Goal: Connect with others: Connect with others

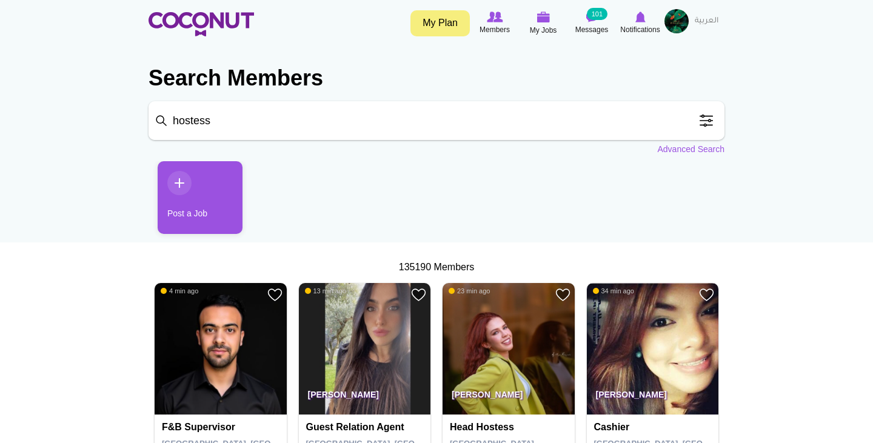
type input "hostess"
click button "Search" at bounding box center [0, 0] width 0 height 0
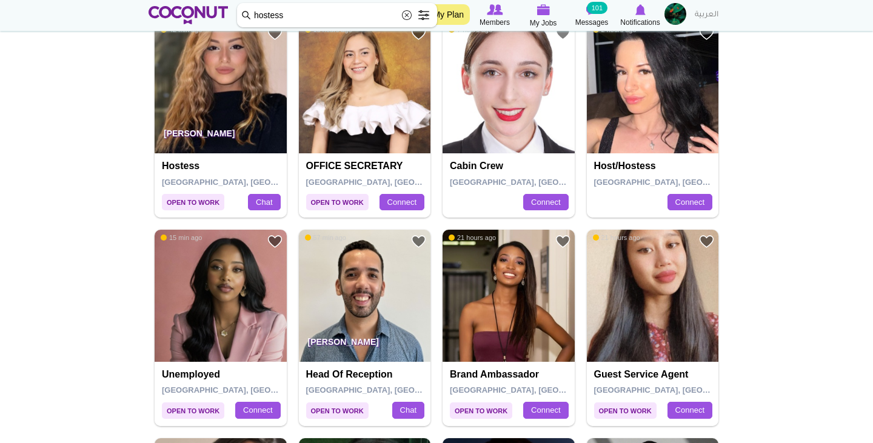
scroll to position [1315, 0]
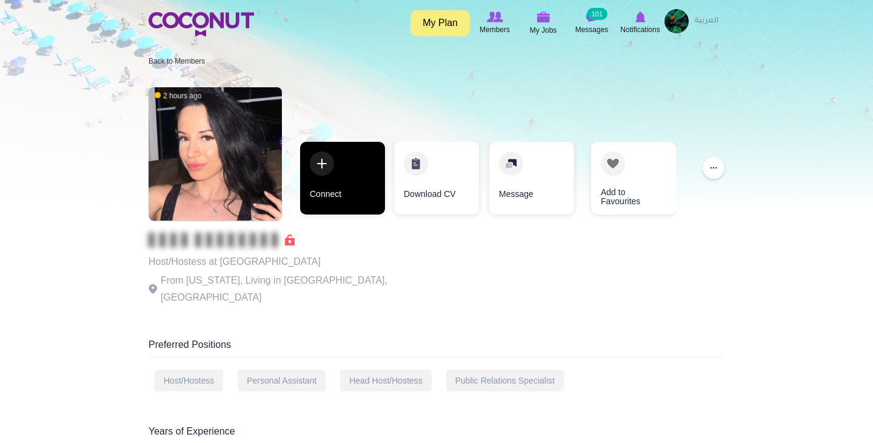
click at [341, 186] on link "Connect" at bounding box center [342, 178] width 85 height 73
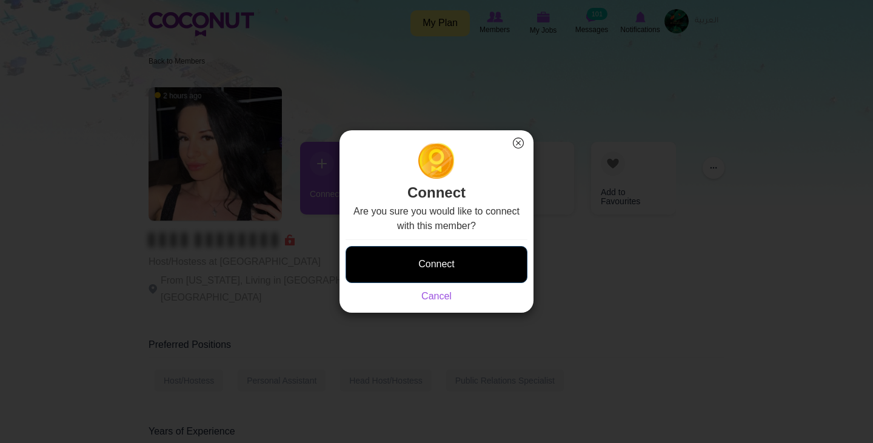
click at [412, 254] on button "Connect" at bounding box center [437, 264] width 182 height 37
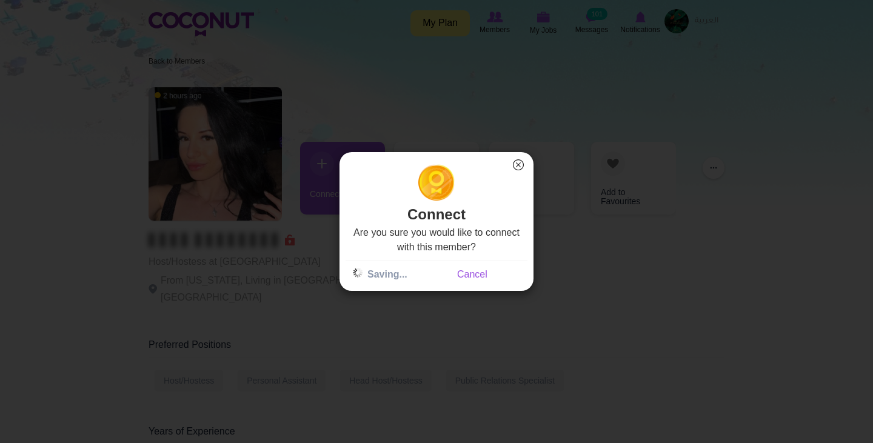
click at [520, 166] on button "×" at bounding box center [519, 165] width 16 height 16
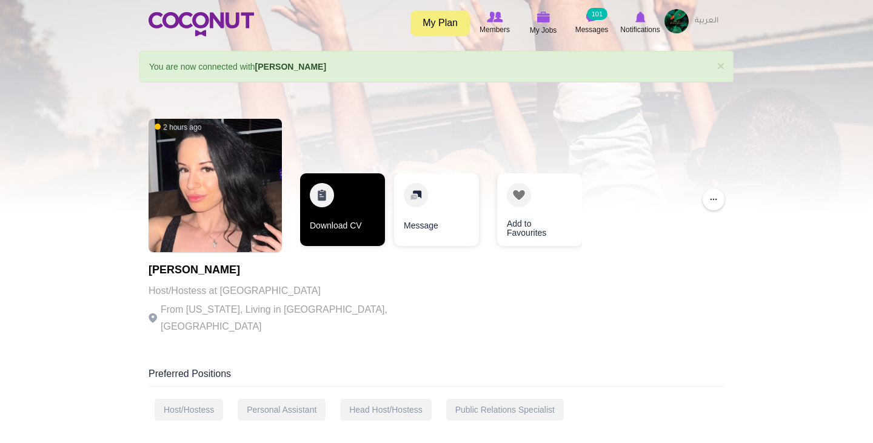
click at [328, 204] on link "Download CV" at bounding box center [342, 209] width 85 height 73
